Goal: Find specific page/section: Find specific page/section

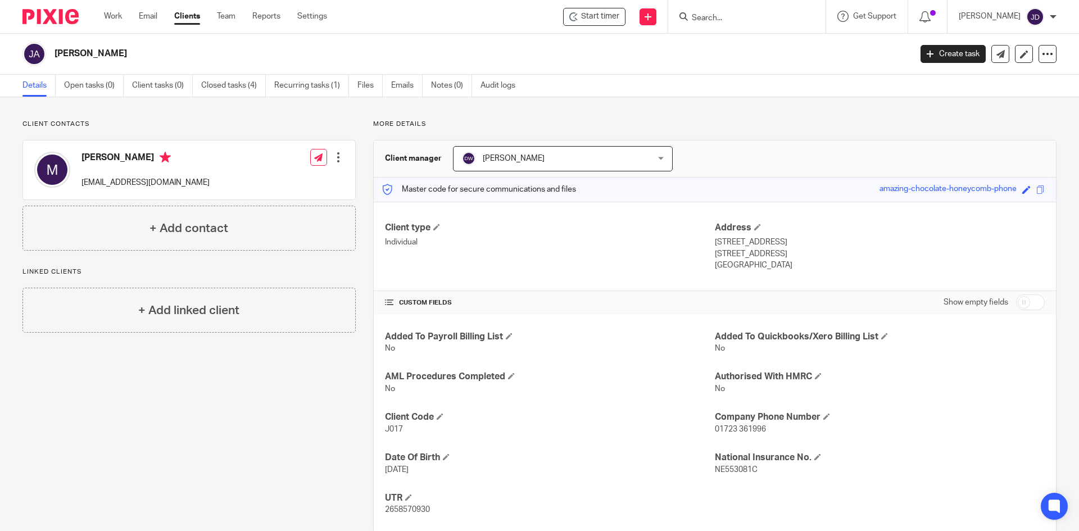
click at [714, 17] on input "Search" at bounding box center [741, 18] width 101 height 10
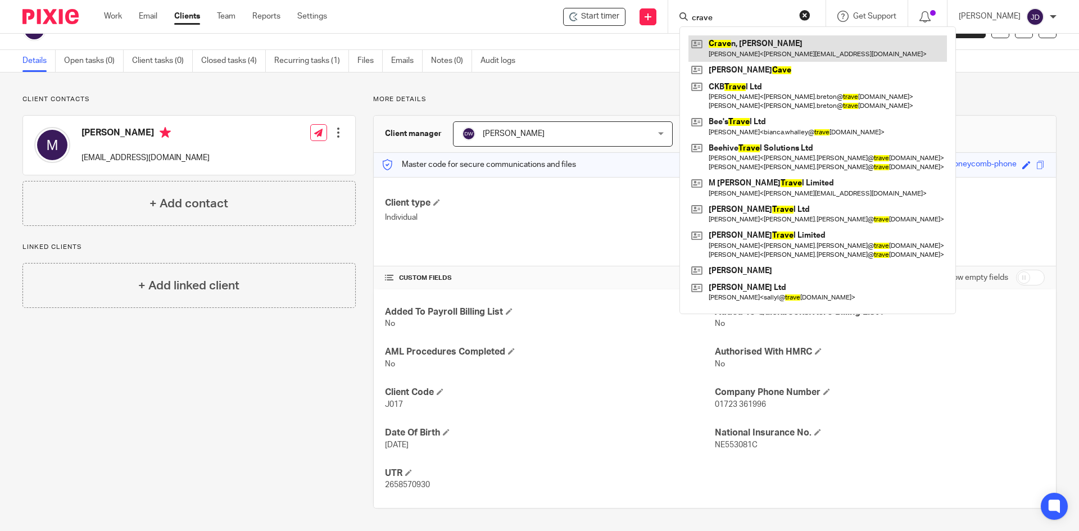
type input "crave"
click at [759, 40] on link at bounding box center [817, 48] width 258 height 26
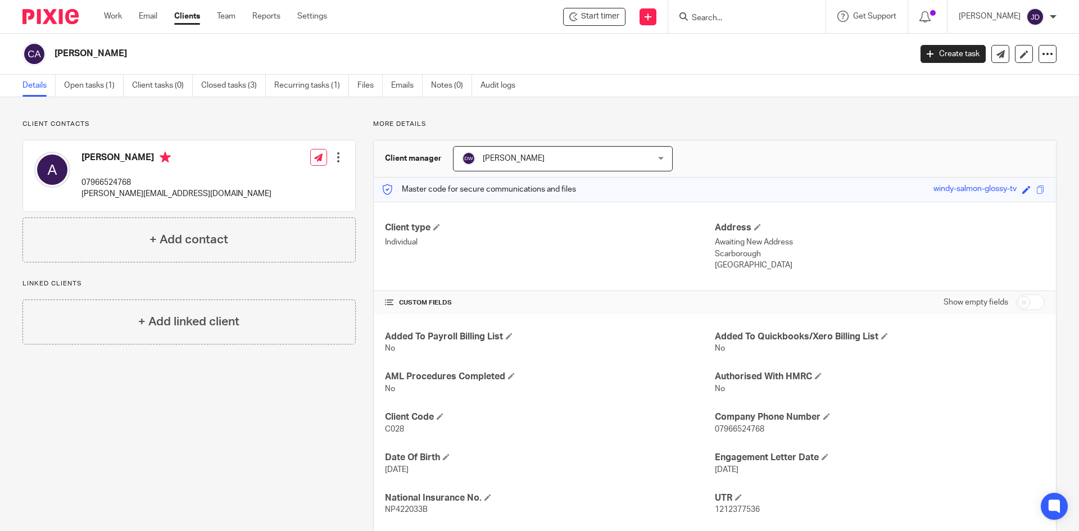
drag, startPoint x: 126, startPoint y: 53, endPoint x: 47, endPoint y: 57, distance: 79.9
click at [47, 57] on div "[PERSON_NAME]" at bounding box center [462, 54] width 881 height 24
click at [70, 53] on h2 "[PERSON_NAME]" at bounding box center [394, 54] width 679 height 12
drag, startPoint x: 70, startPoint y: 53, endPoint x: 112, endPoint y: 51, distance: 42.2
click at [112, 51] on h2 "[PERSON_NAME]" at bounding box center [394, 54] width 679 height 12
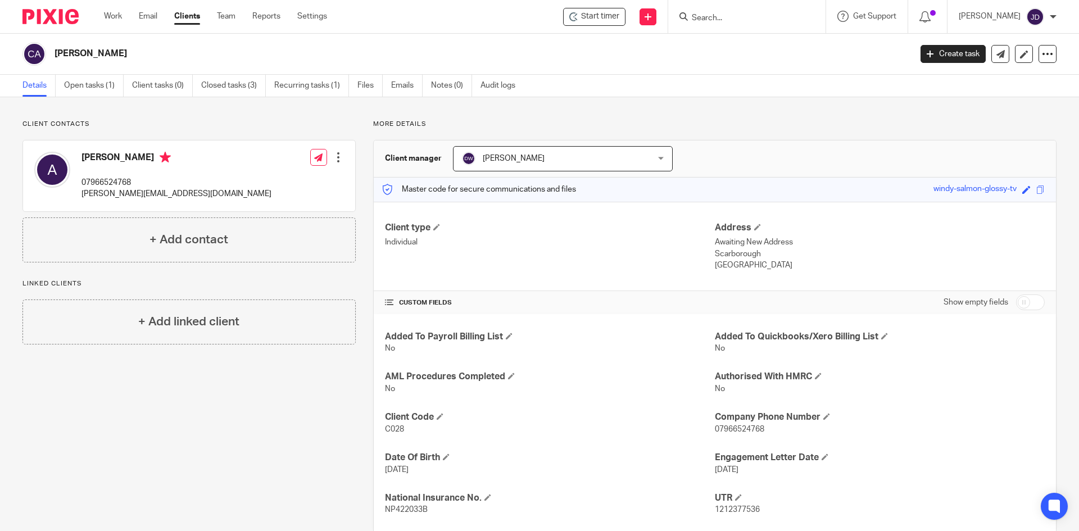
click at [738, 22] on input "Search" at bounding box center [741, 18] width 101 height 10
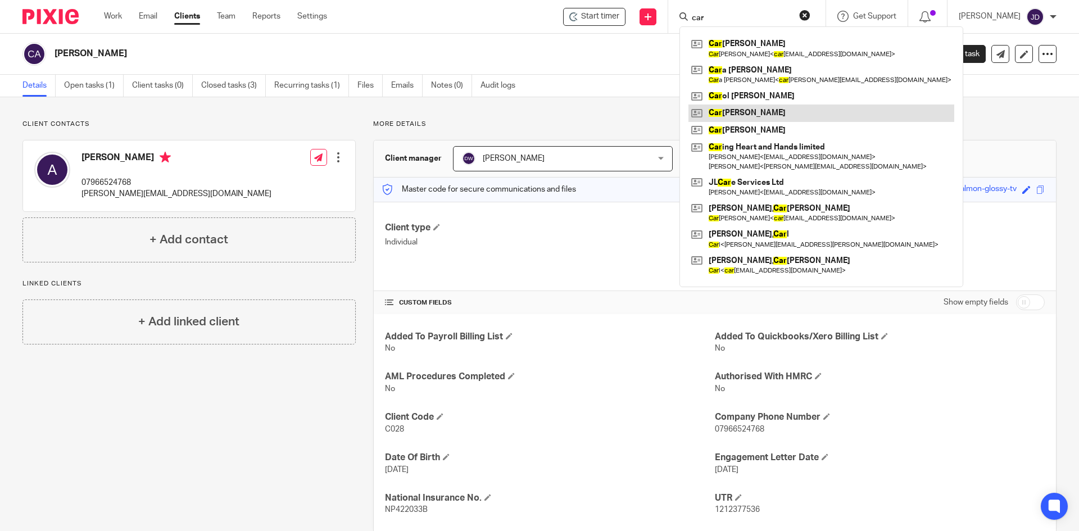
type input "car"
click at [799, 108] on link at bounding box center [821, 113] width 266 height 17
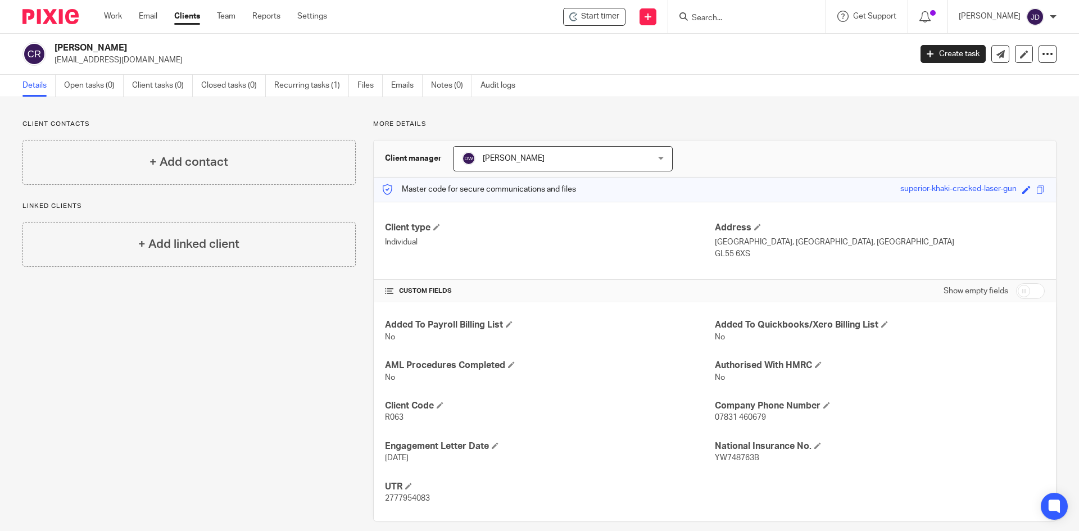
click at [248, 355] on div "Client contacts + Add contact Linked clients + Add linked client" at bounding box center [180, 321] width 351 height 402
click at [168, 370] on div "Client contacts + Add contact Linked clients + Add linked client" at bounding box center [180, 321] width 351 height 402
click at [160, 364] on div "Client contacts + Add contact Linked clients + Add linked client" at bounding box center [180, 321] width 351 height 402
drag, startPoint x: 89, startPoint y: 310, endPoint x: 97, endPoint y: 308, distance: 7.6
click at [90, 310] on div "Client contacts + Add contact Linked clients + Add linked client" at bounding box center [180, 321] width 351 height 402
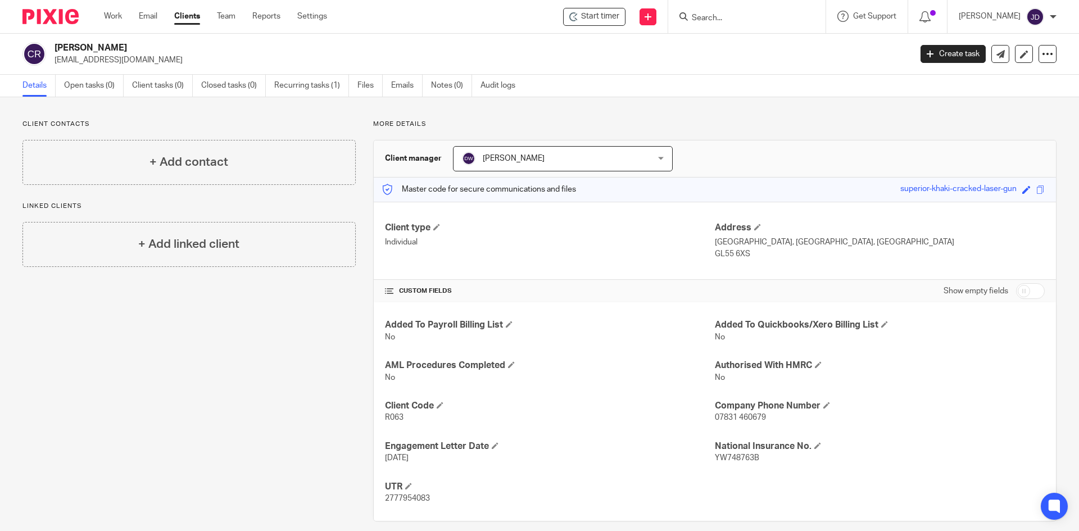
click at [220, 404] on div "Client contacts + Add contact Linked clients + Add linked client" at bounding box center [180, 321] width 351 height 402
